Goal: Communication & Community: Share content

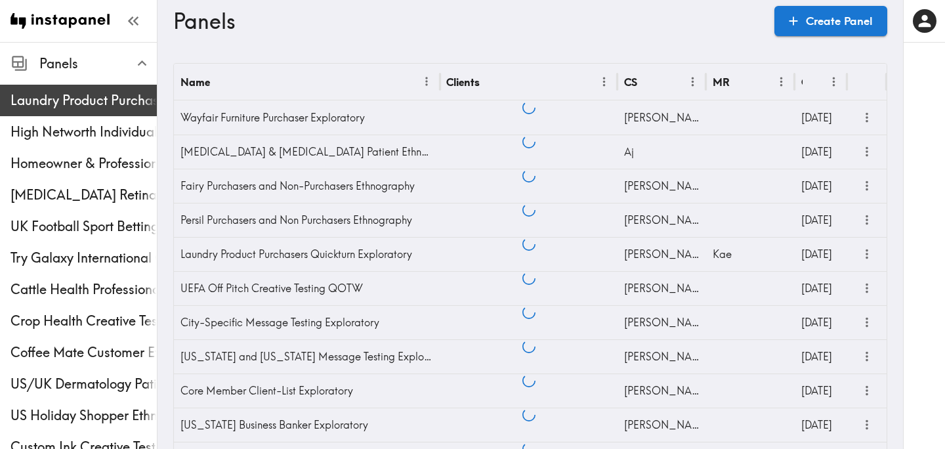
click at [75, 109] on span "Laundry Product Purchasers Quickturn Exploratory" at bounding box center [83, 100] width 146 height 18
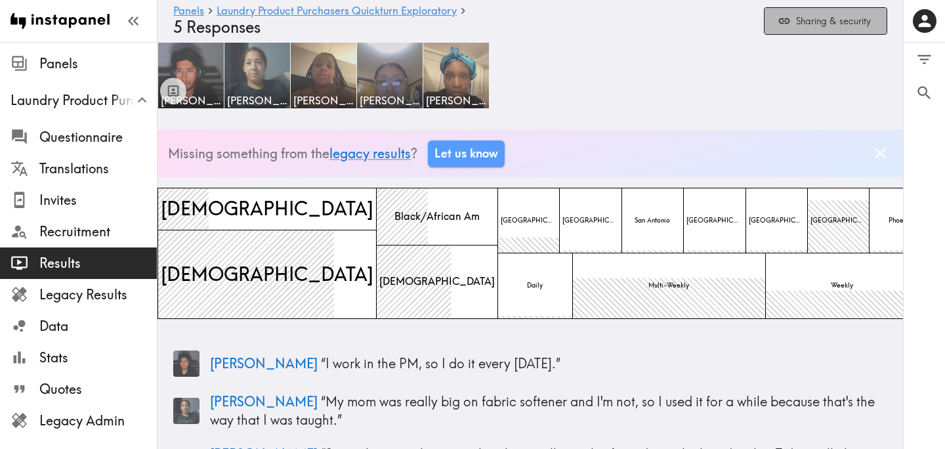
click at [774, 30] on button "Sharing & security" at bounding box center [825, 21] width 123 height 28
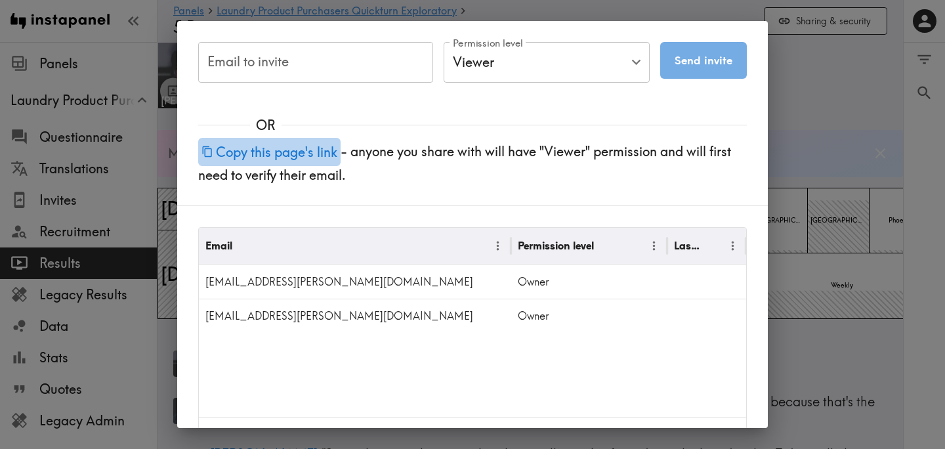
click at [300, 155] on button "Copy this page's link" at bounding box center [269, 152] width 142 height 28
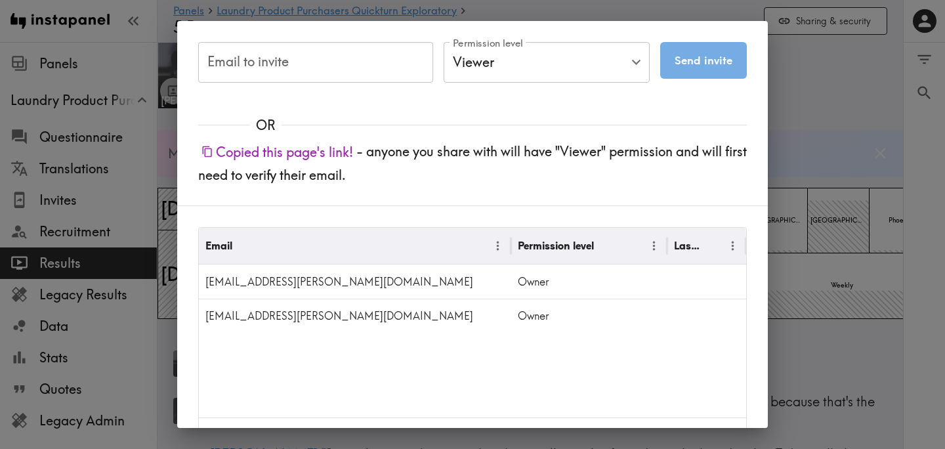
click at [796, 168] on div "Email to invite Email to invite Permission level Viewer Viewer Permission level…" at bounding box center [472, 224] width 945 height 449
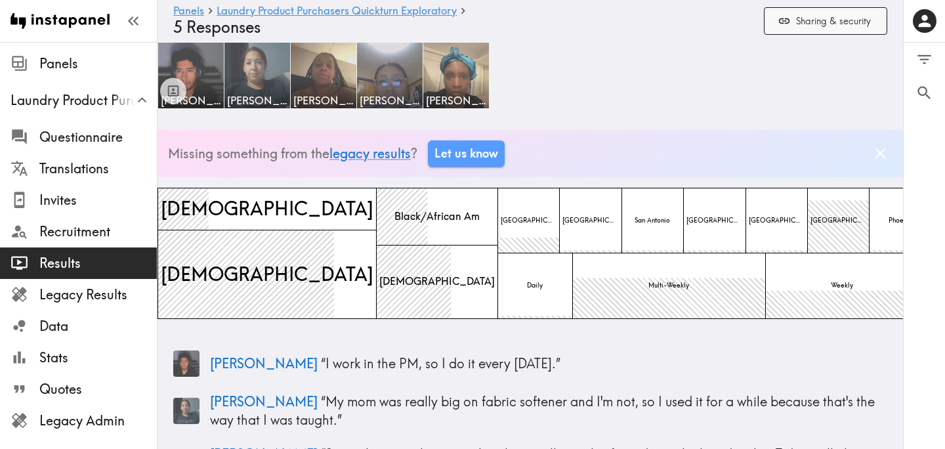
click at [796, 24] on button "Sharing & security" at bounding box center [825, 21] width 123 height 28
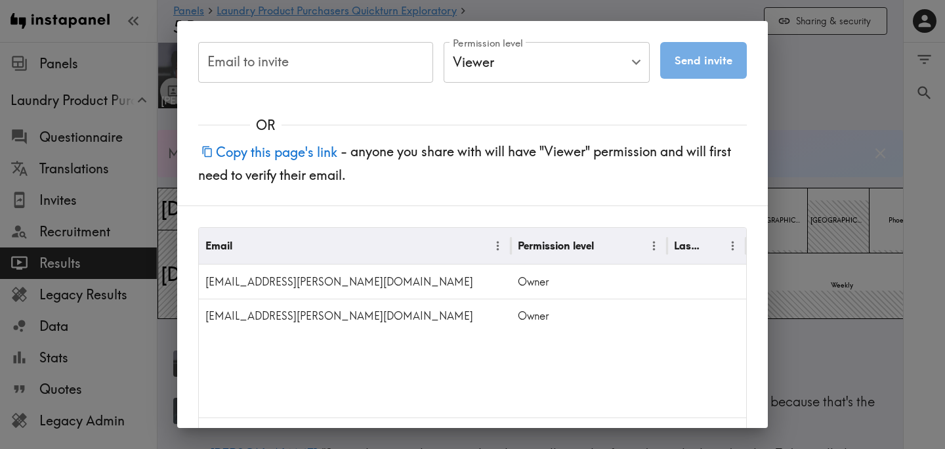
click at [324, 152] on button "Copy this page's link" at bounding box center [269, 152] width 142 height 28
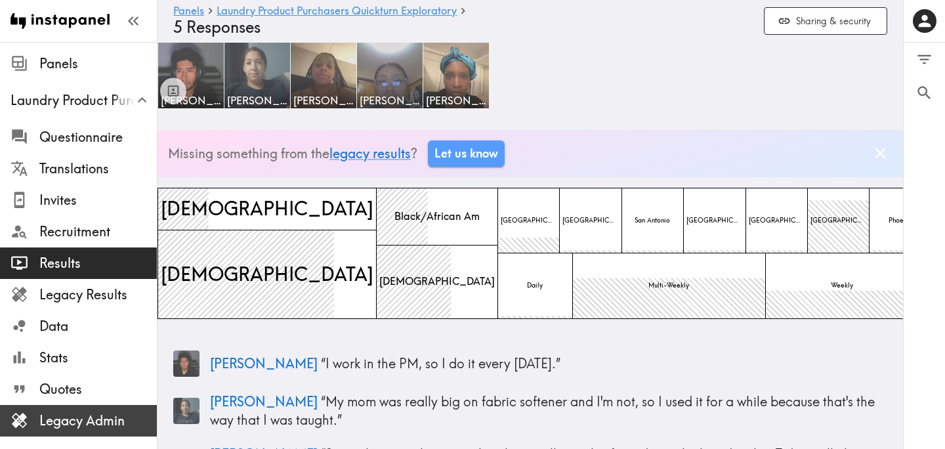
click at [117, 415] on span "Legacy Admin" at bounding box center [97, 420] width 117 height 18
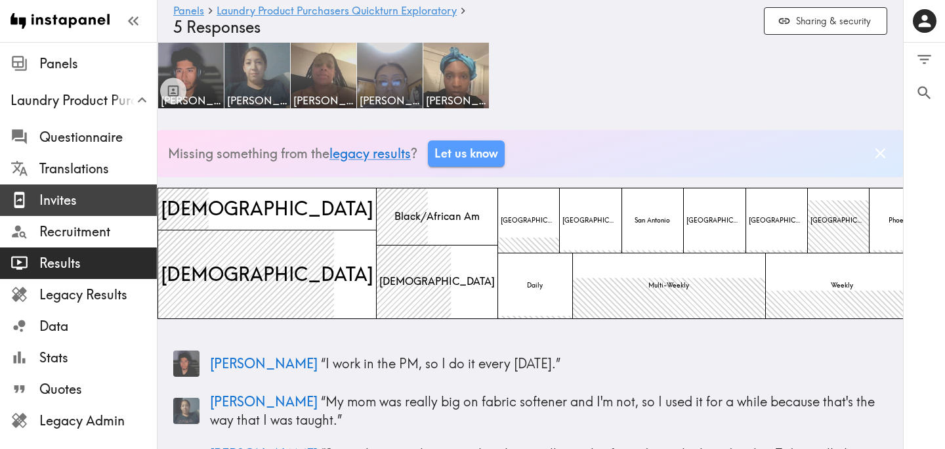
click at [81, 189] on span "Invites" at bounding box center [97, 200] width 117 height 24
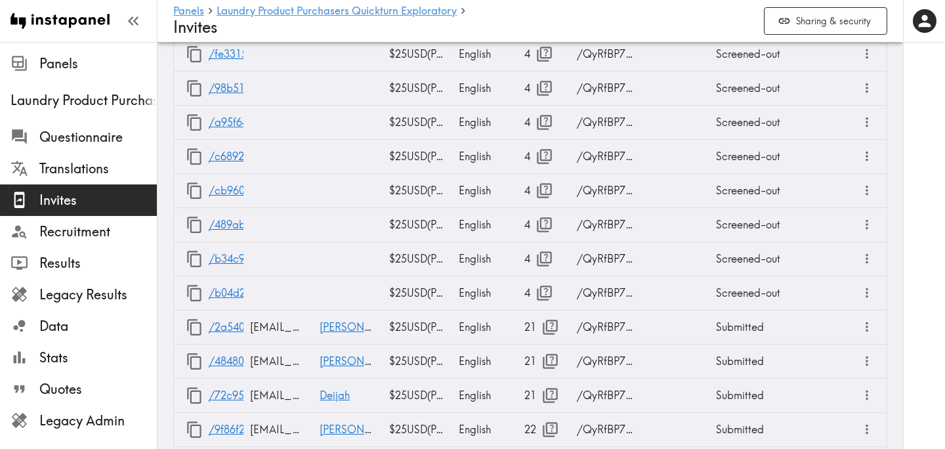
scroll to position [959, 0]
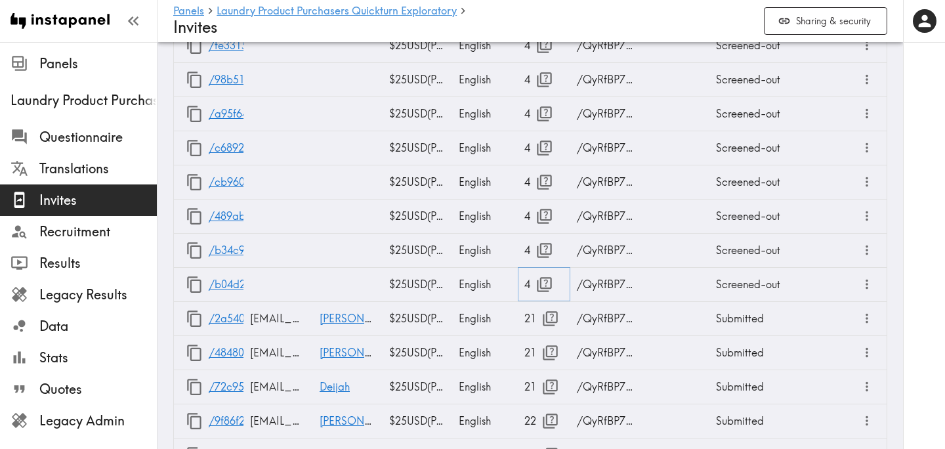
click at [538, 284] on icon "button" at bounding box center [544, 285] width 18 height 18
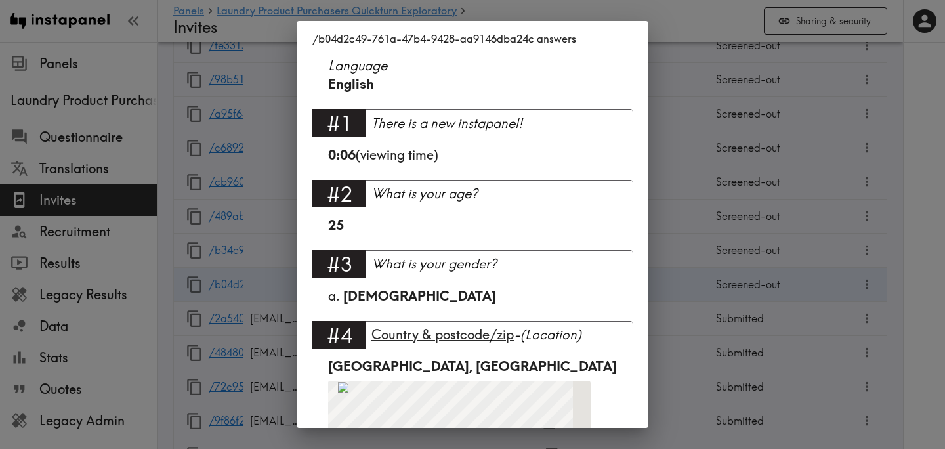
scroll to position [178, 0]
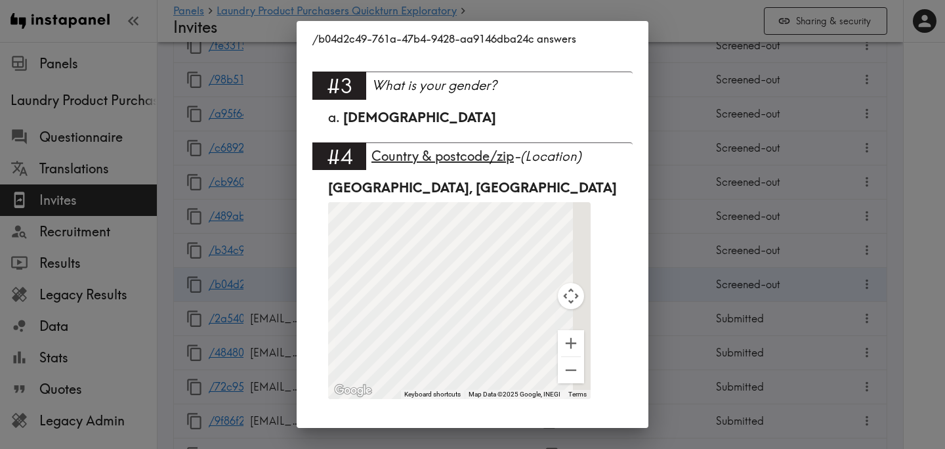
click at [674, 229] on div "/b04d2c49-761a-47b4-9428-aa9146dba24c answers Language English #1 There is a ne…" at bounding box center [472, 224] width 945 height 449
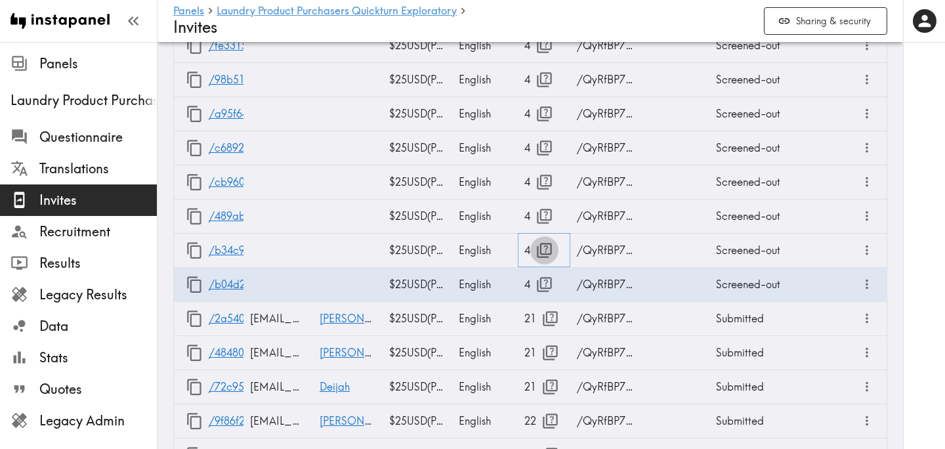
click at [548, 253] on icon "button" at bounding box center [544, 250] width 15 height 15
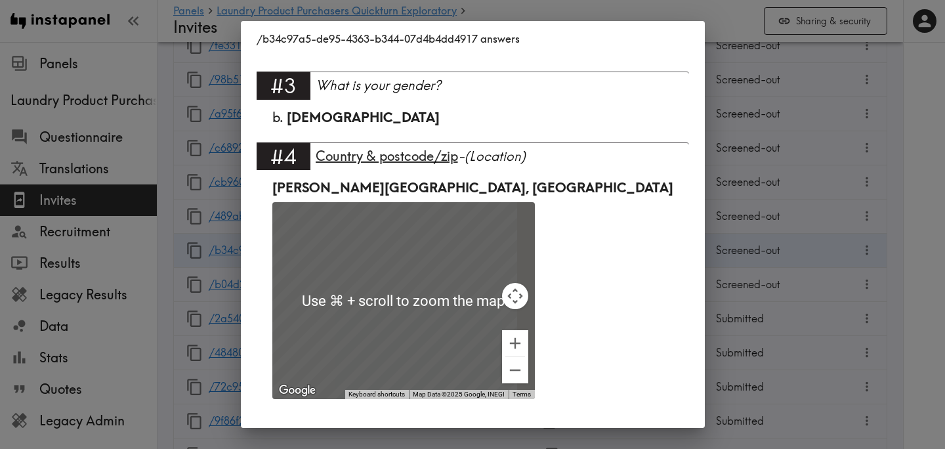
click at [671, 236] on div "/b34c97a5-de95-4363-b344-07d4b4dd4917 answers Language English #1 There is a ne…" at bounding box center [472, 224] width 945 height 449
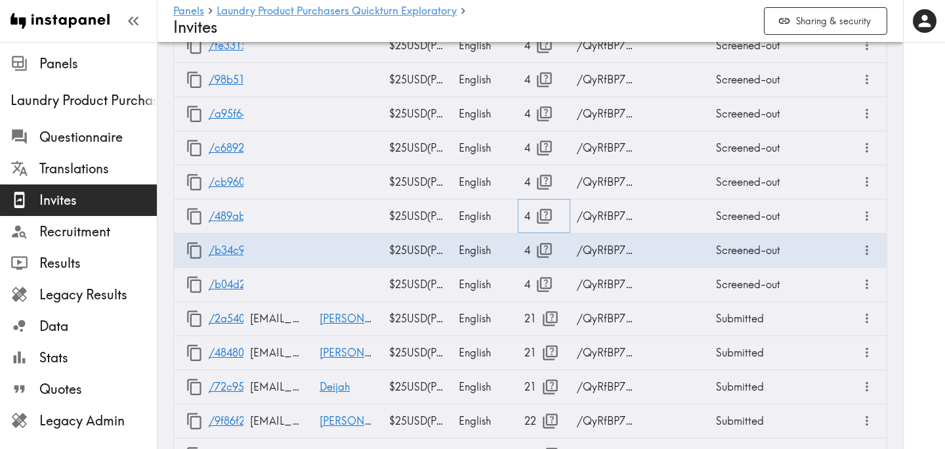
click at [548, 217] on icon "button" at bounding box center [544, 216] width 18 height 18
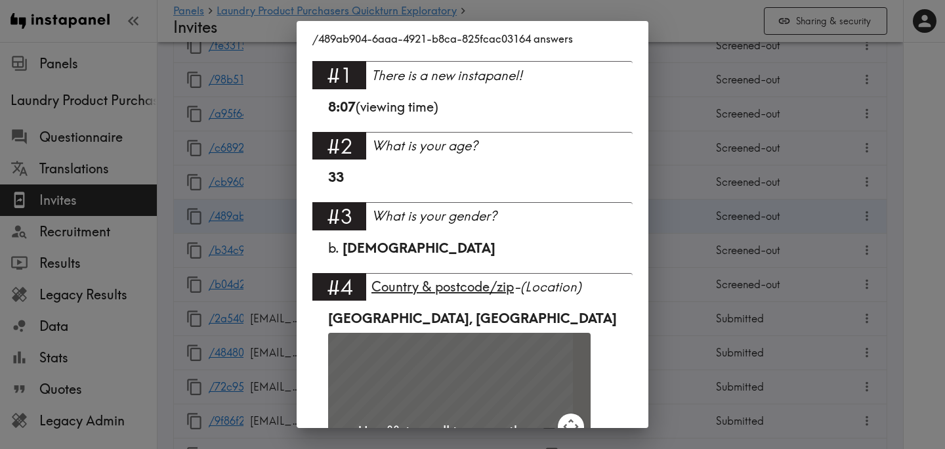
scroll to position [0, 0]
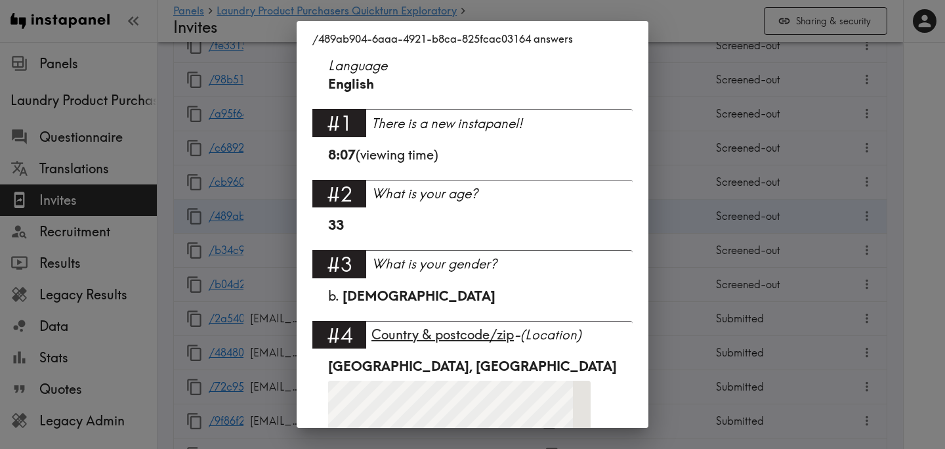
click at [702, 175] on div "/489ab904-6aaa-4921-b8ca-825fcac03164 answers Language English #1 There is a ne…" at bounding box center [472, 224] width 945 height 449
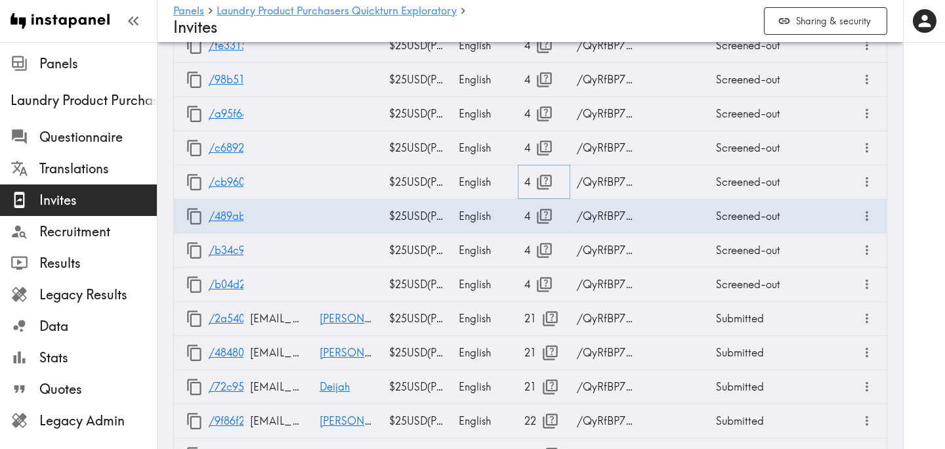
click at [547, 175] on icon "button" at bounding box center [544, 182] width 15 height 15
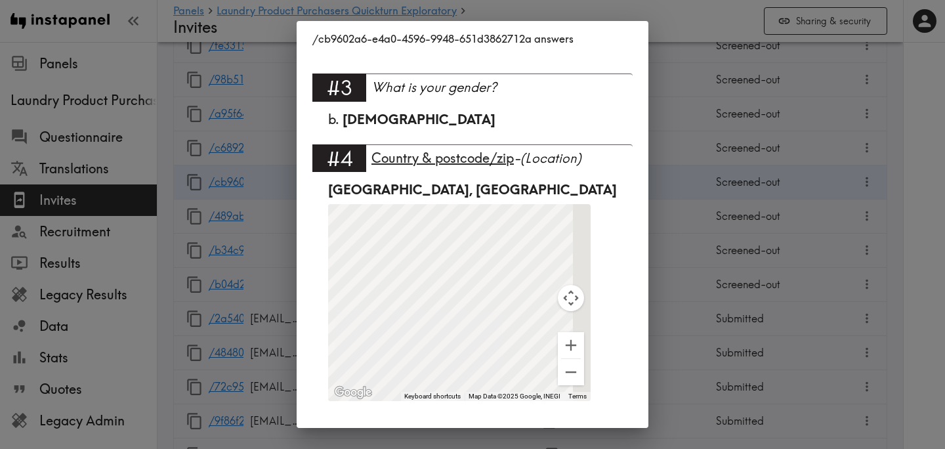
scroll to position [178, 0]
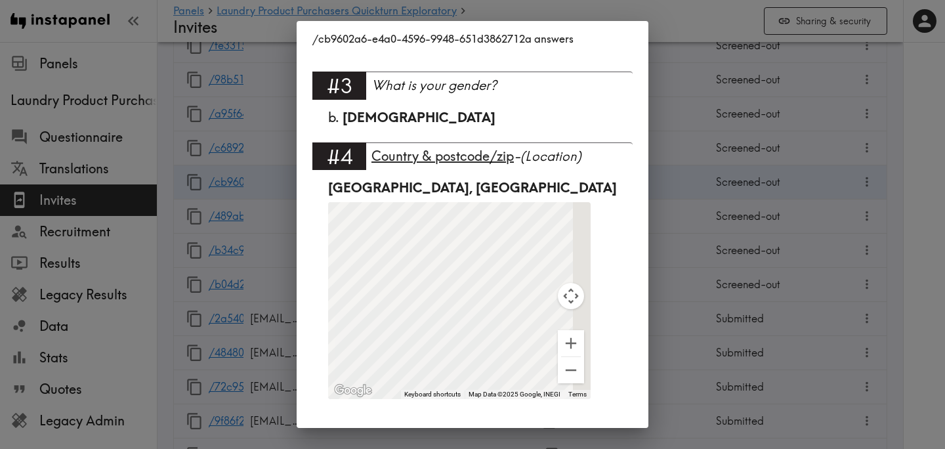
click at [700, 174] on div "/cb9602a6-e4a0-4596-9948-651d3862712a answers Language English #1 There is a ne…" at bounding box center [472, 224] width 945 height 449
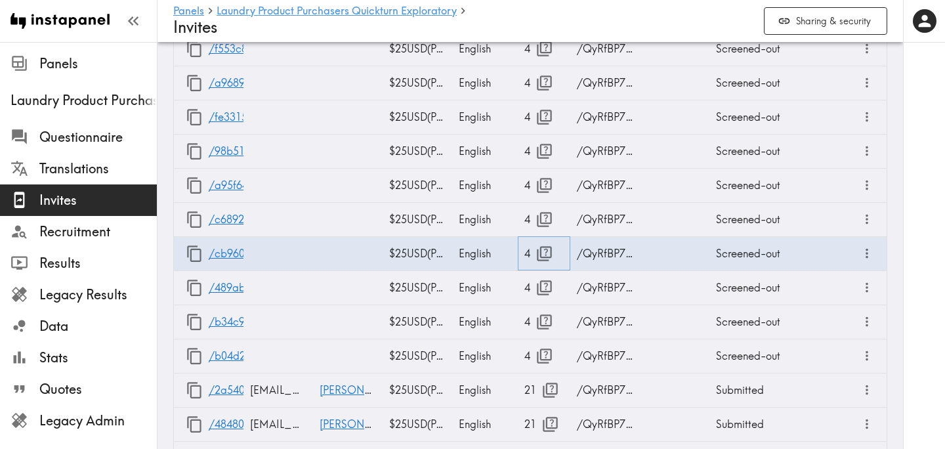
scroll to position [886, 0]
click at [543, 215] on icon "button" at bounding box center [544, 221] width 18 height 18
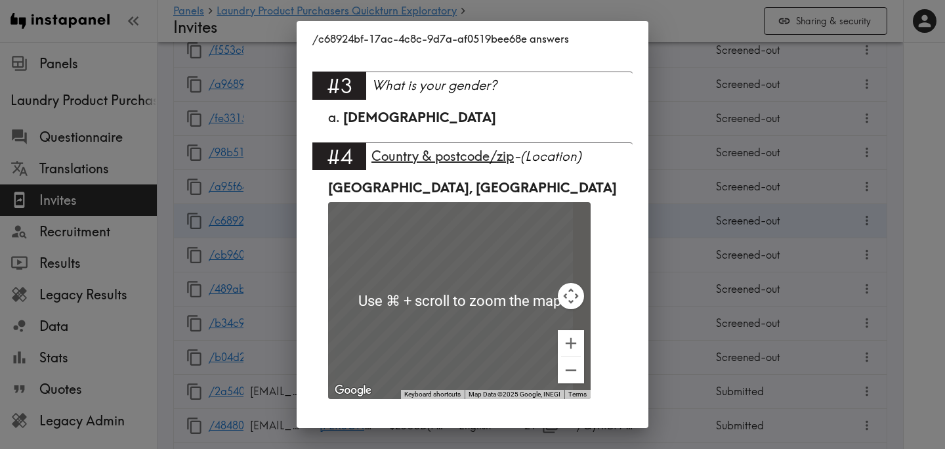
click at [667, 204] on div "/c68924bf-17ac-4c8c-9d7a-af0519bee68e answers Language English #1 There is a ne…" at bounding box center [472, 224] width 945 height 449
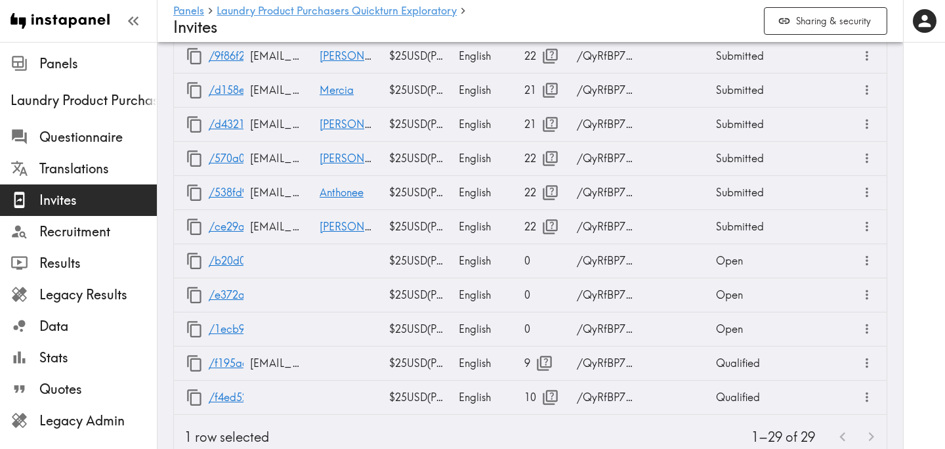
scroll to position [1356, 0]
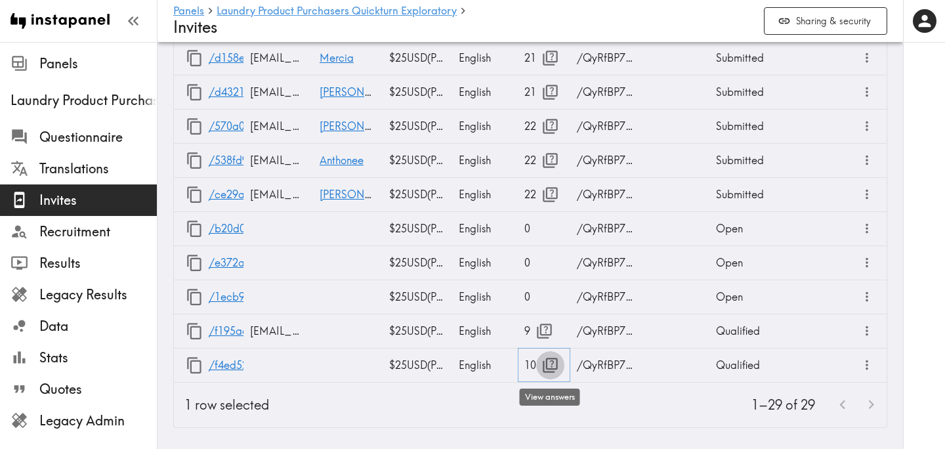
click at [546, 360] on icon "button" at bounding box center [550, 365] width 15 height 15
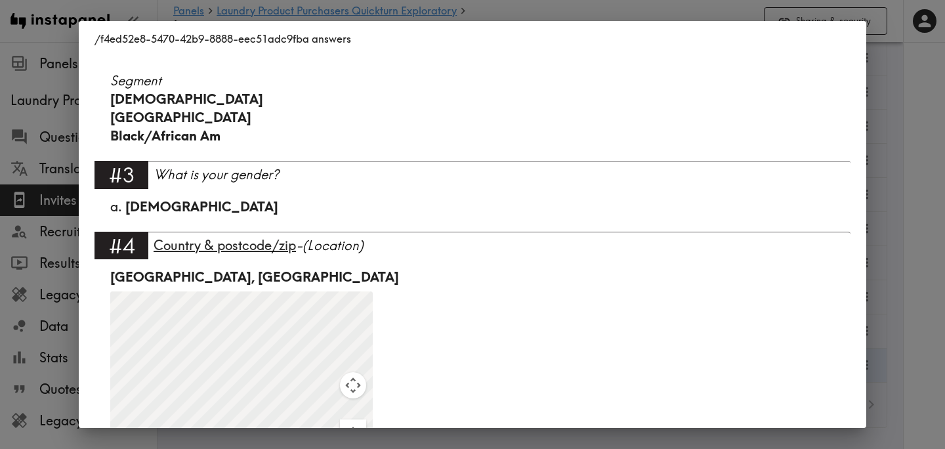
scroll to position [709, 0]
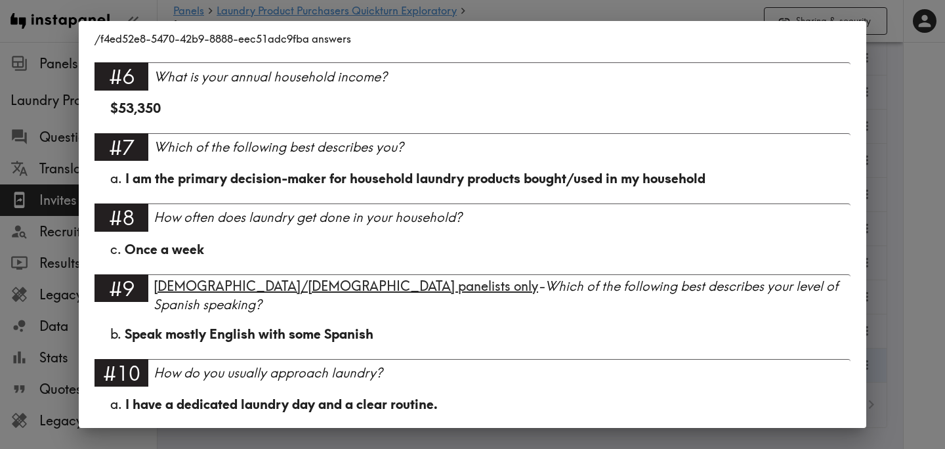
click at [858, 268] on div "/f4ed52e8-5470-42b9-8888-eec51adc9fba answers Language English #1 There is a ne…" at bounding box center [472, 224] width 945 height 449
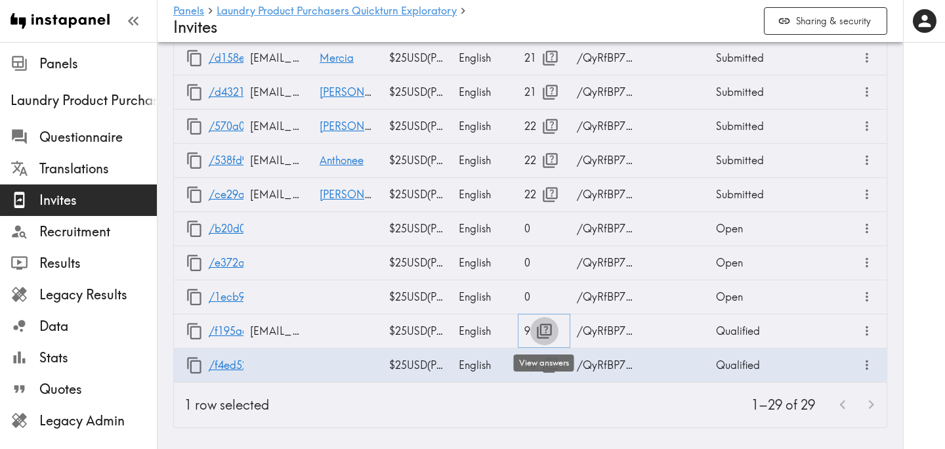
click at [547, 334] on icon "button" at bounding box center [544, 330] width 15 height 15
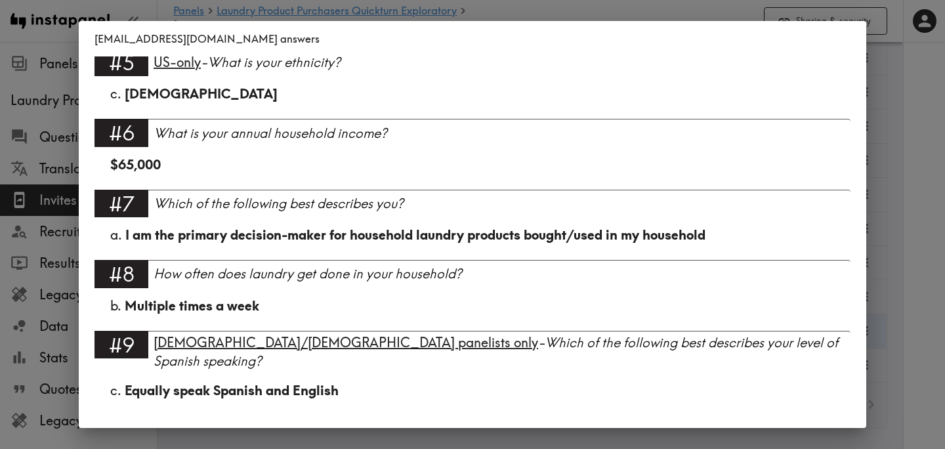
scroll to position [620, 0]
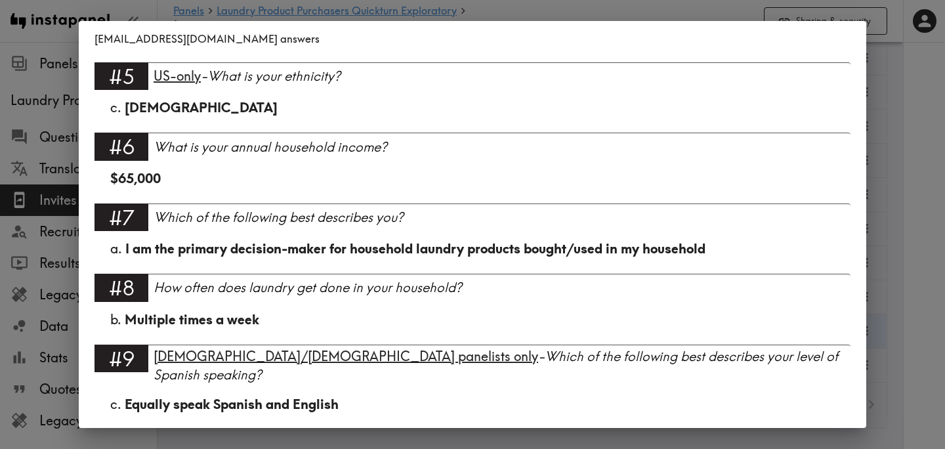
click at [879, 245] on div "gio2three@gmail.com answers Language English #1 There is a new instapanel! 1:32…" at bounding box center [472, 224] width 945 height 449
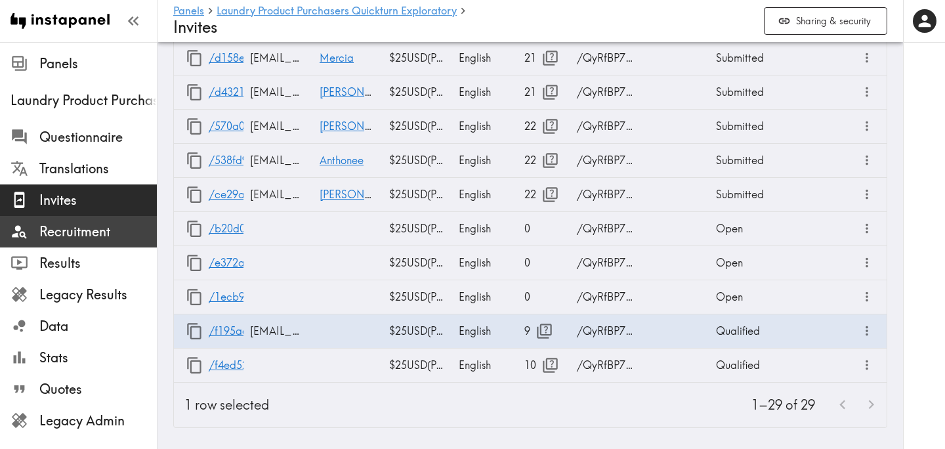
click at [56, 234] on span "Recruitment" at bounding box center [97, 231] width 117 height 18
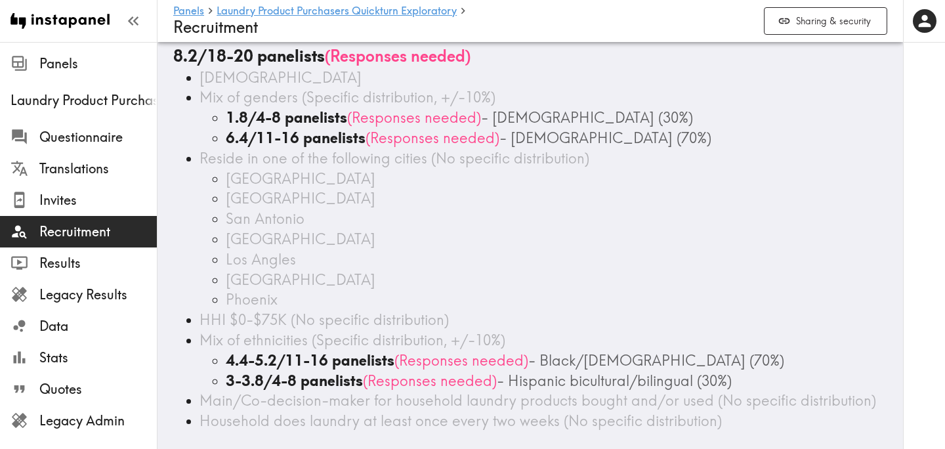
scroll to position [73, 0]
